Goal: Information Seeking & Learning: Learn about a topic

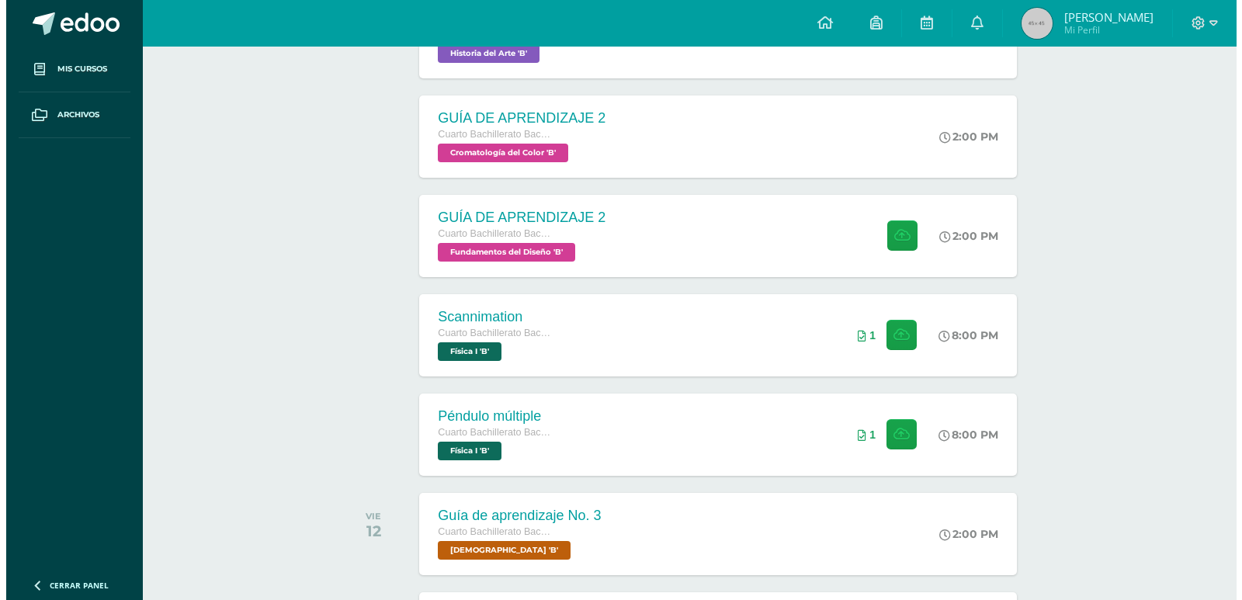
scroll to position [233, 0]
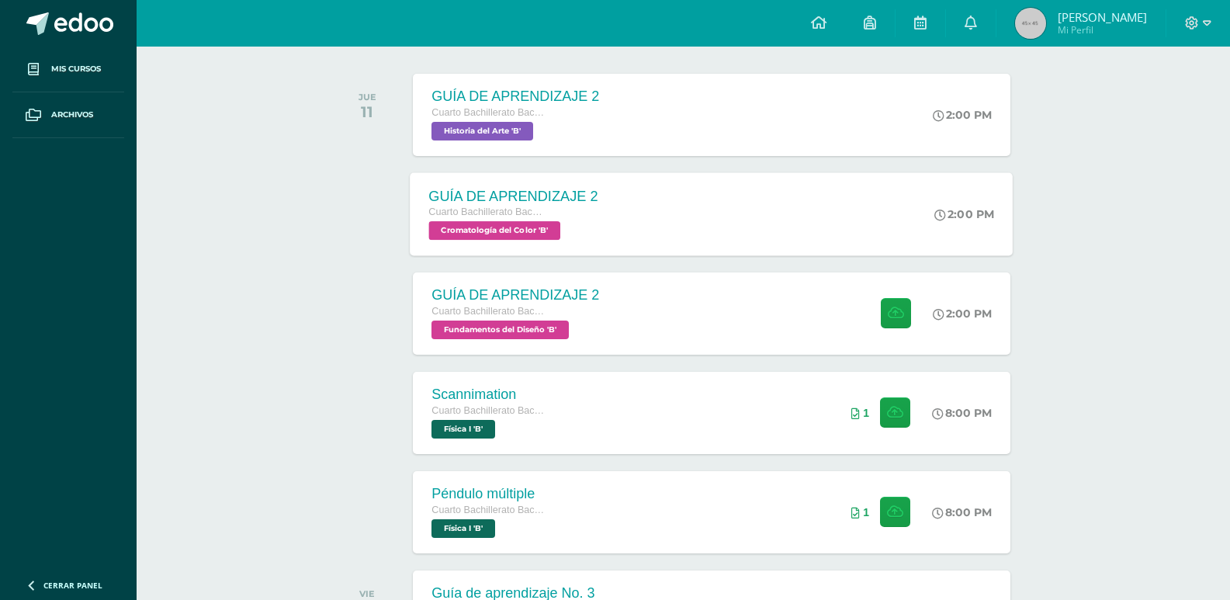
click at [668, 244] on div "GUÍA DE APRENDIZAJE 2 Cuarto Bachillerato Bachillerato en CCLL con Orientación …" at bounding box center [712, 213] width 603 height 83
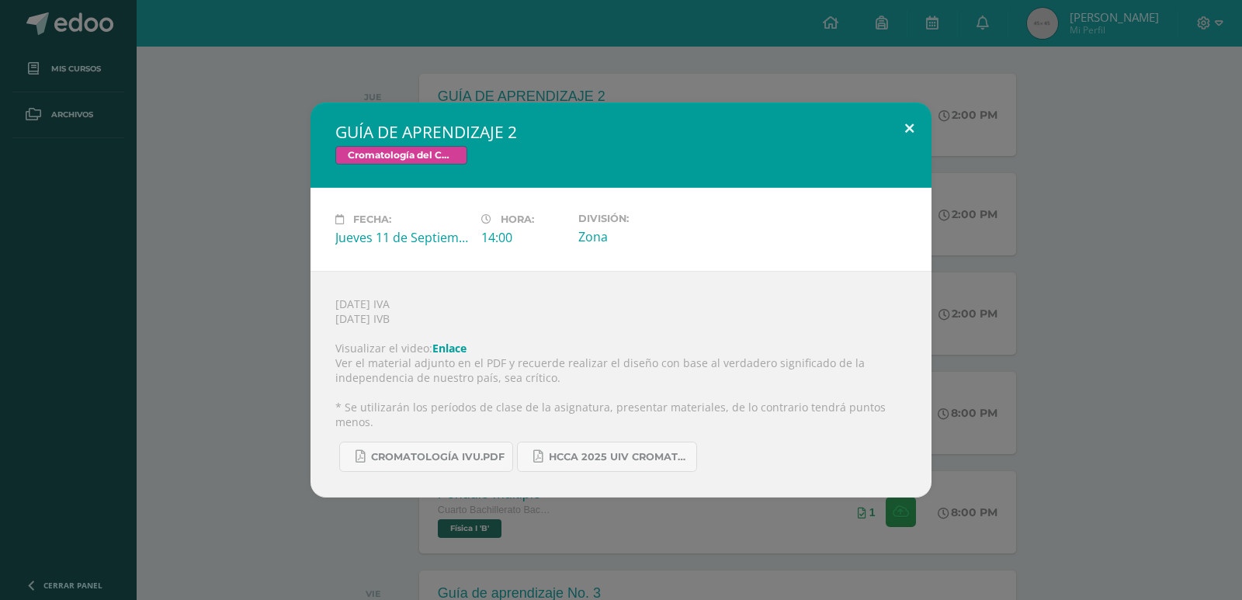
click at [910, 121] on button at bounding box center [909, 128] width 44 height 53
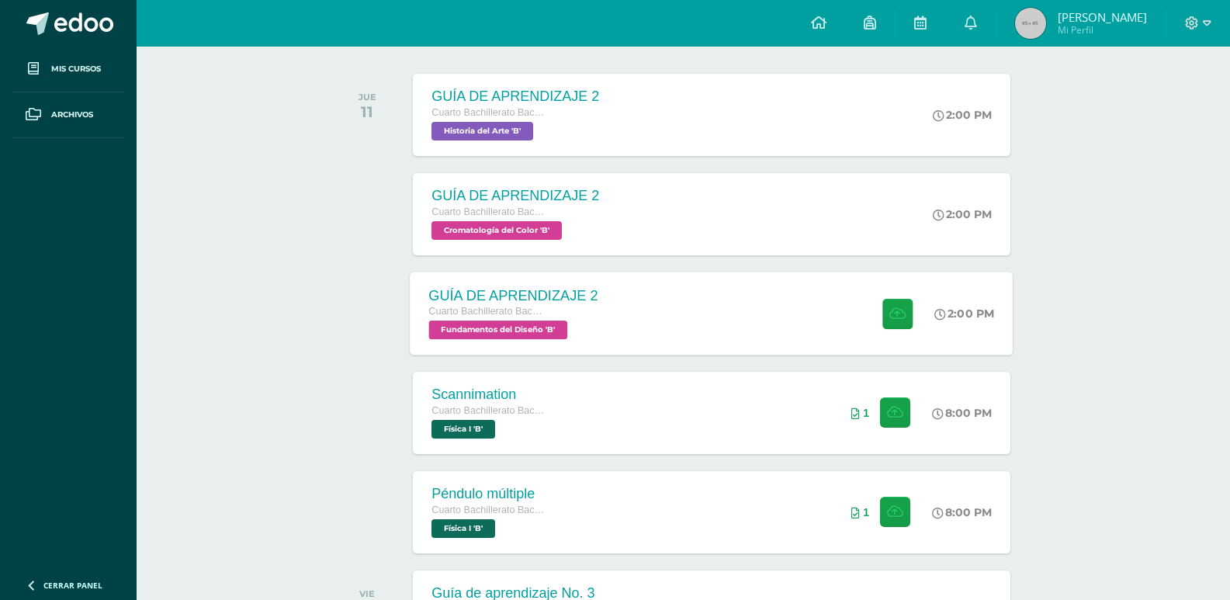
click at [703, 300] on div "GUÍA DE APRENDIZAJE 2 Cuarto Bachillerato Bachillerato en CCLL con Orientación …" at bounding box center [712, 313] width 603 height 83
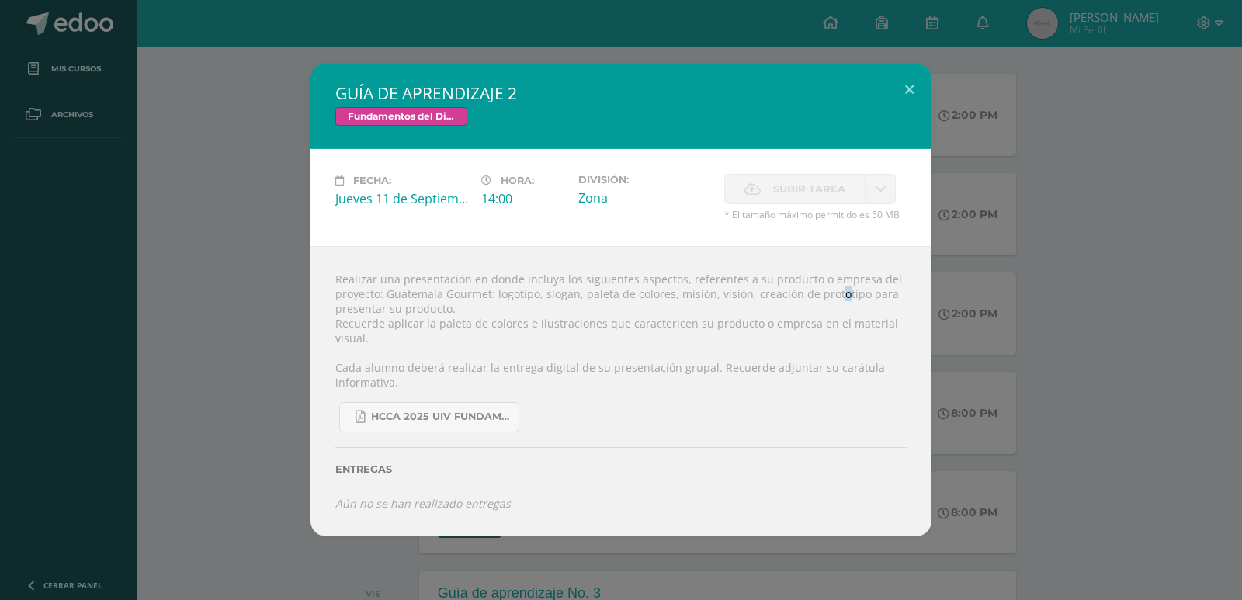
click at [808, 298] on div "Realizar una presentación en donde incluya los siguientes aspectos, referentes …" at bounding box center [620, 391] width 621 height 290
click at [809, 298] on div "Realizar una presentación en donde incluya los siguientes aspectos, referentes …" at bounding box center [620, 391] width 621 height 290
drag, startPoint x: 810, startPoint y: 298, endPoint x: 828, endPoint y: 298, distance: 17.9
click at [828, 298] on div "Realizar una presentación en donde incluya los siguientes aspectos, referentes …" at bounding box center [620, 391] width 621 height 290
